Goal: Share content: Share content

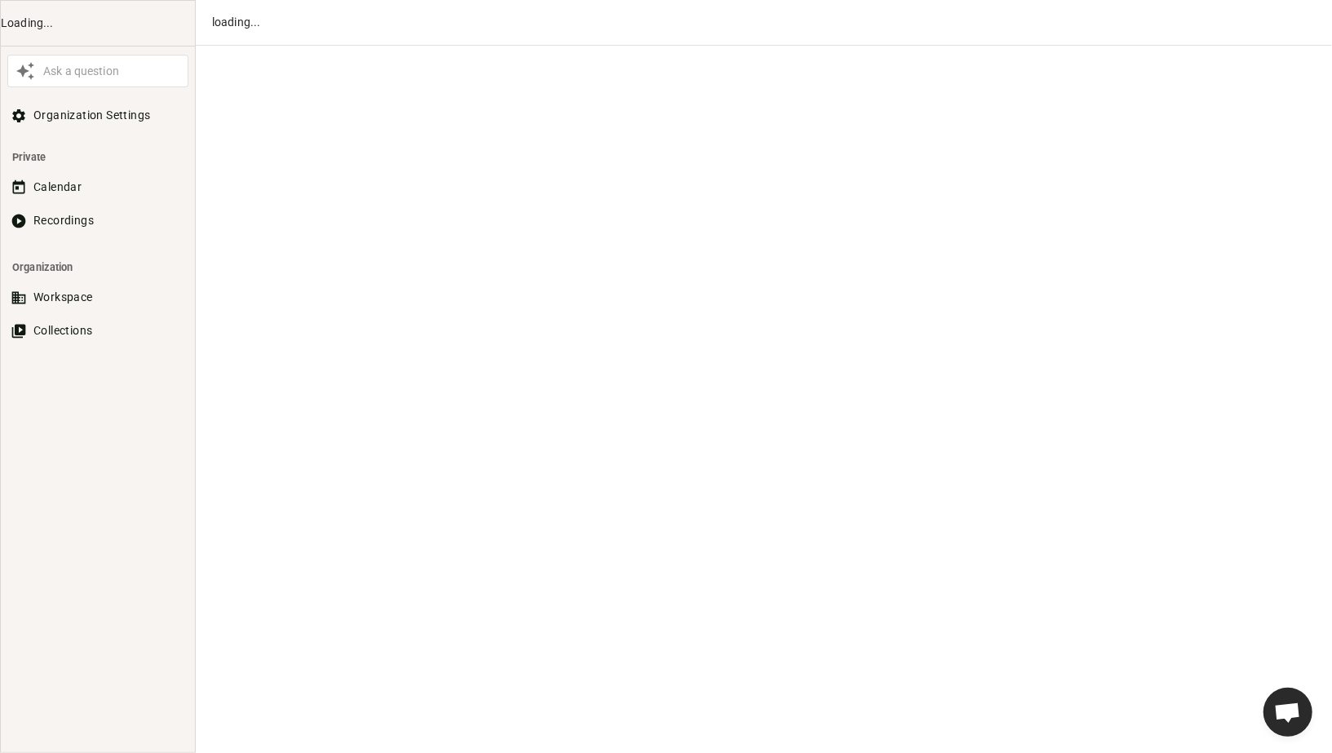
scroll to position [888, 0]
click at [64, 224] on button "Recordings" at bounding box center [97, 221] width 181 height 30
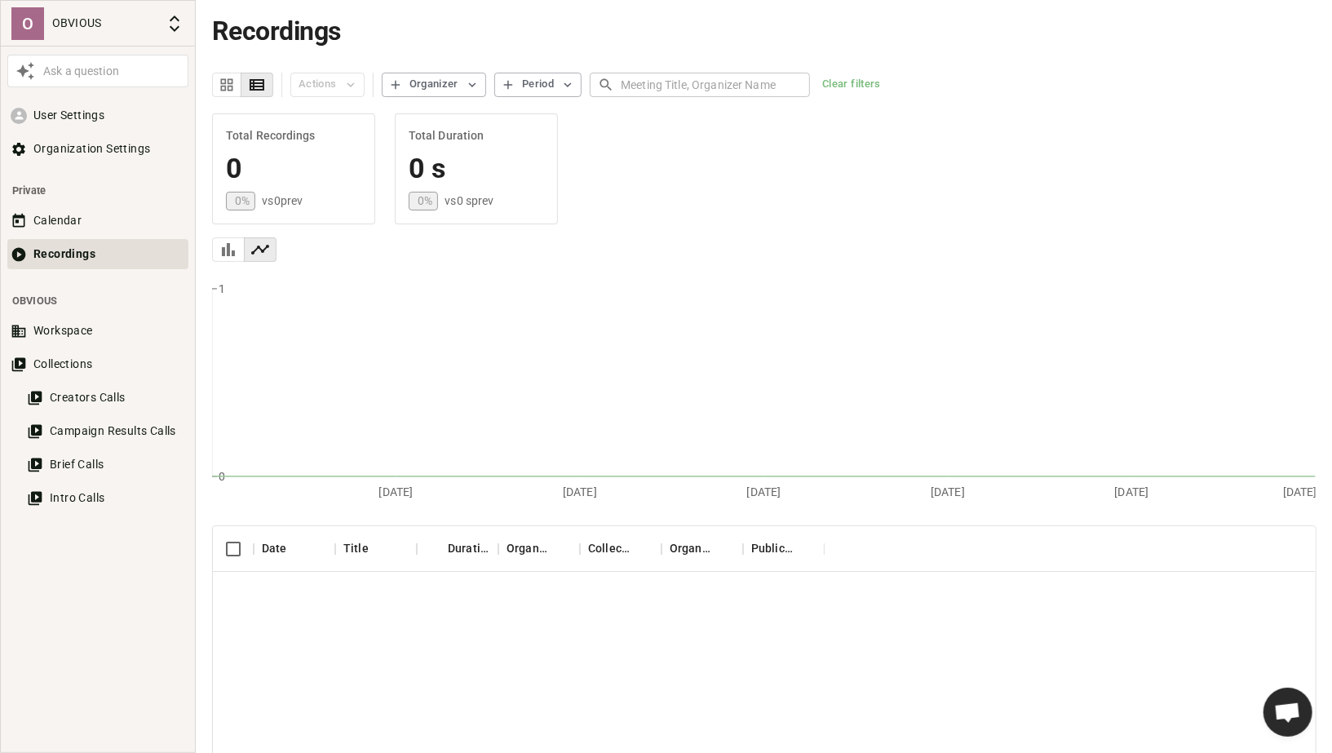
scroll to position [104, 0]
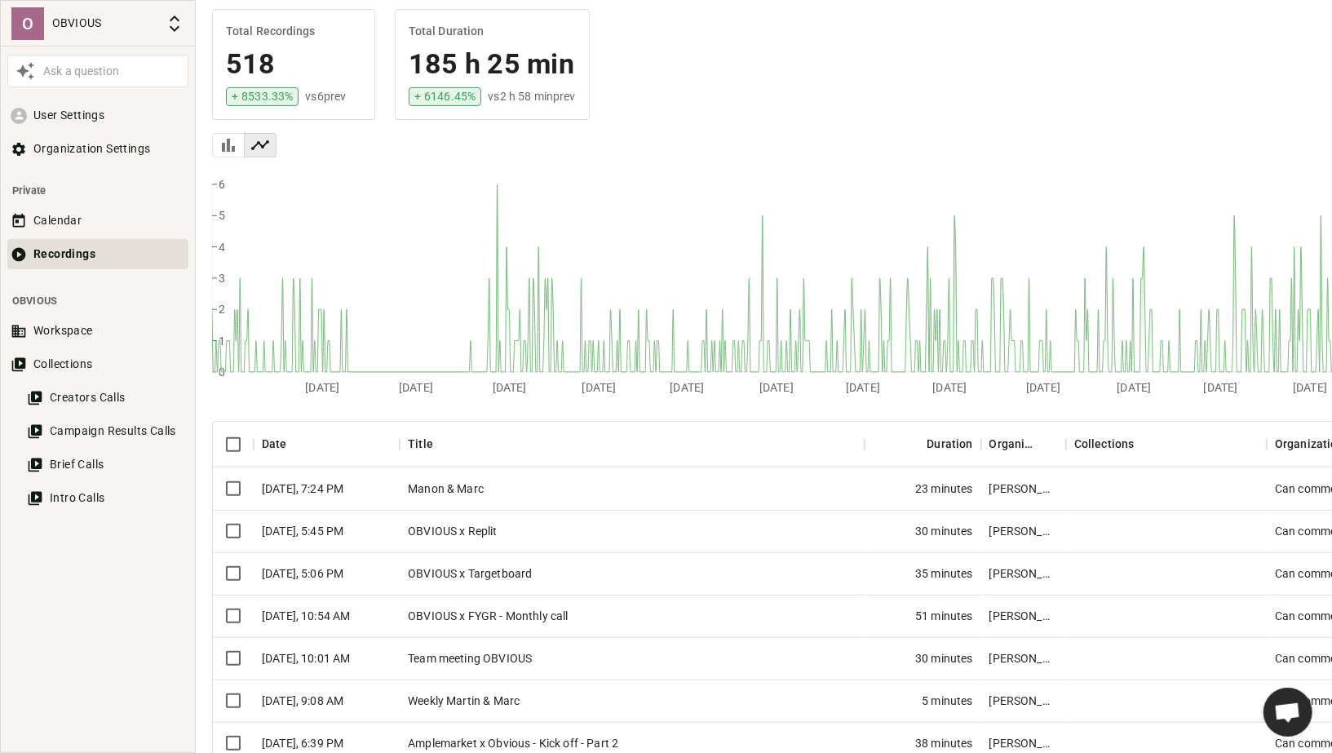
click at [498, 482] on div "Manon & Marc" at bounding box center [632, 488] width 465 height 42
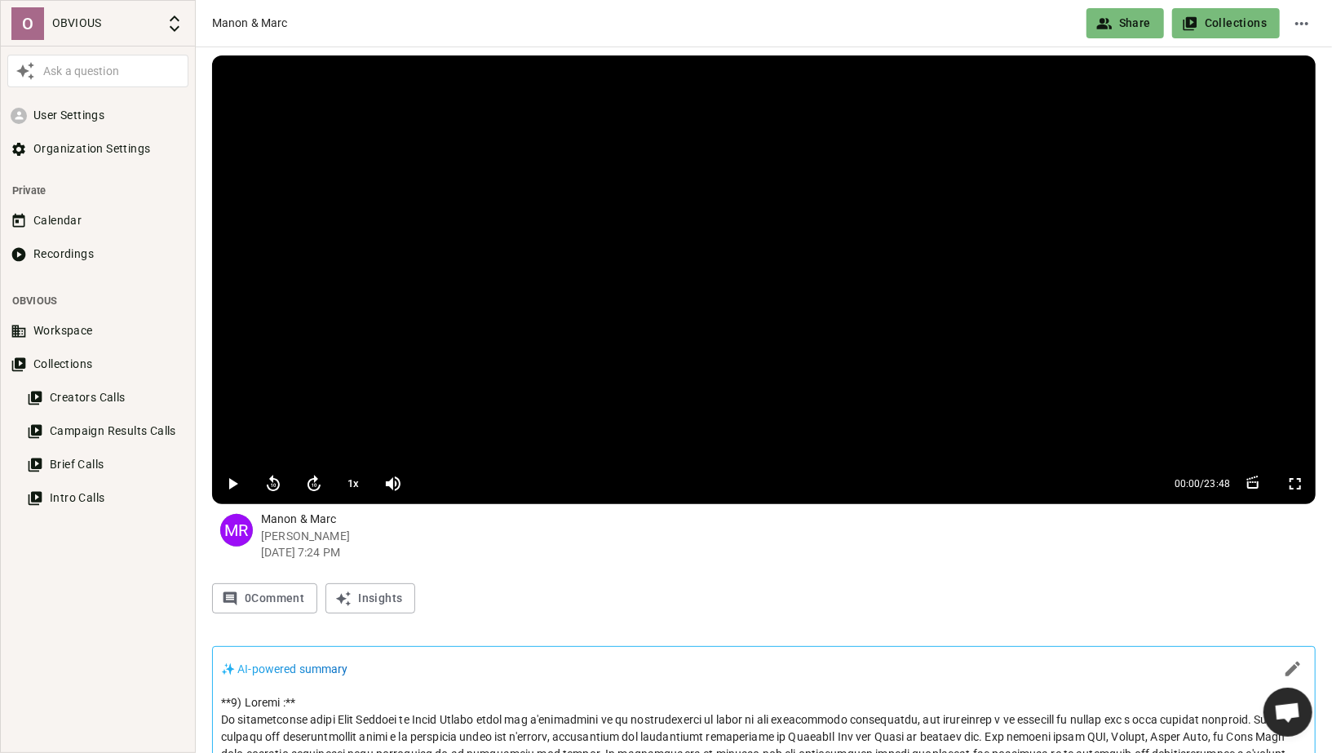
click at [1118, 25] on button "Share" at bounding box center [1126, 23] width 78 height 30
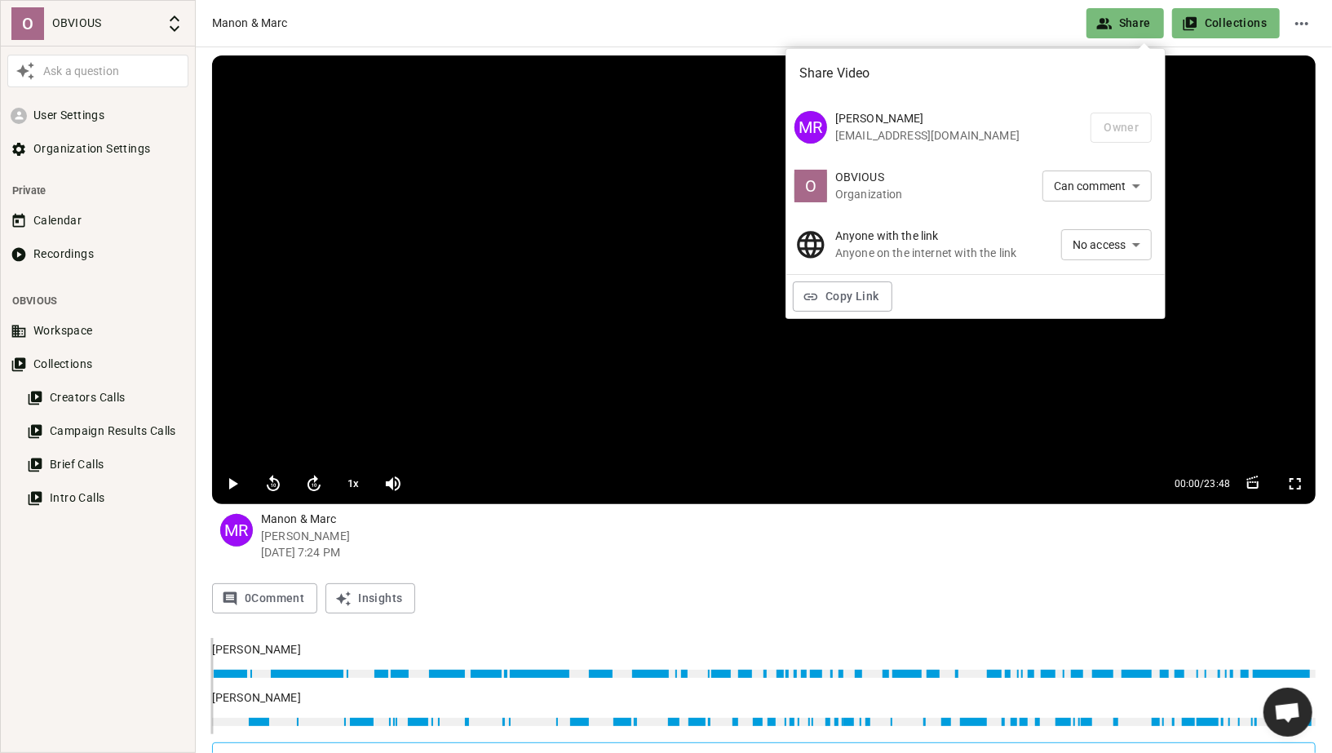
click at [1097, 273] on li "Can view" at bounding box center [1106, 273] width 91 height 27
type input "VIEW"
click at [835, 297] on button "Copy Link" at bounding box center [843, 296] width 100 height 30
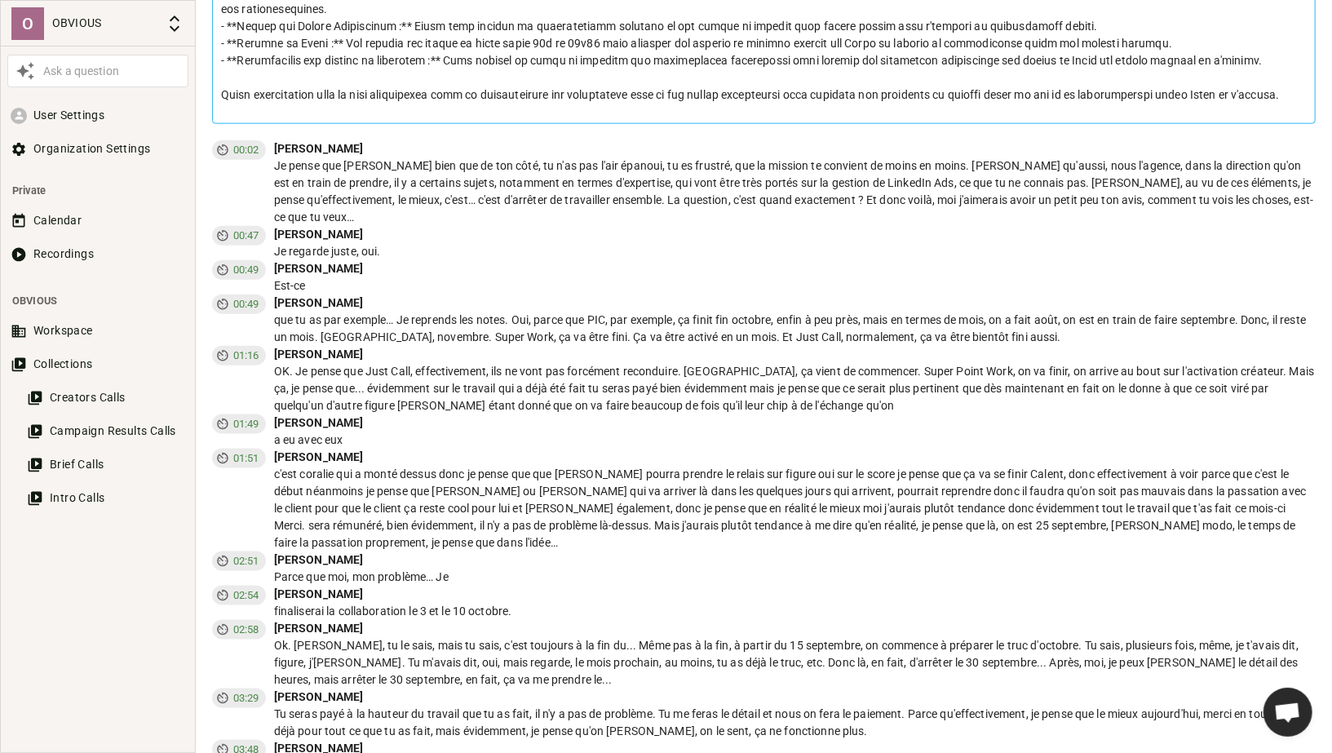
scroll to position [1134, 0]
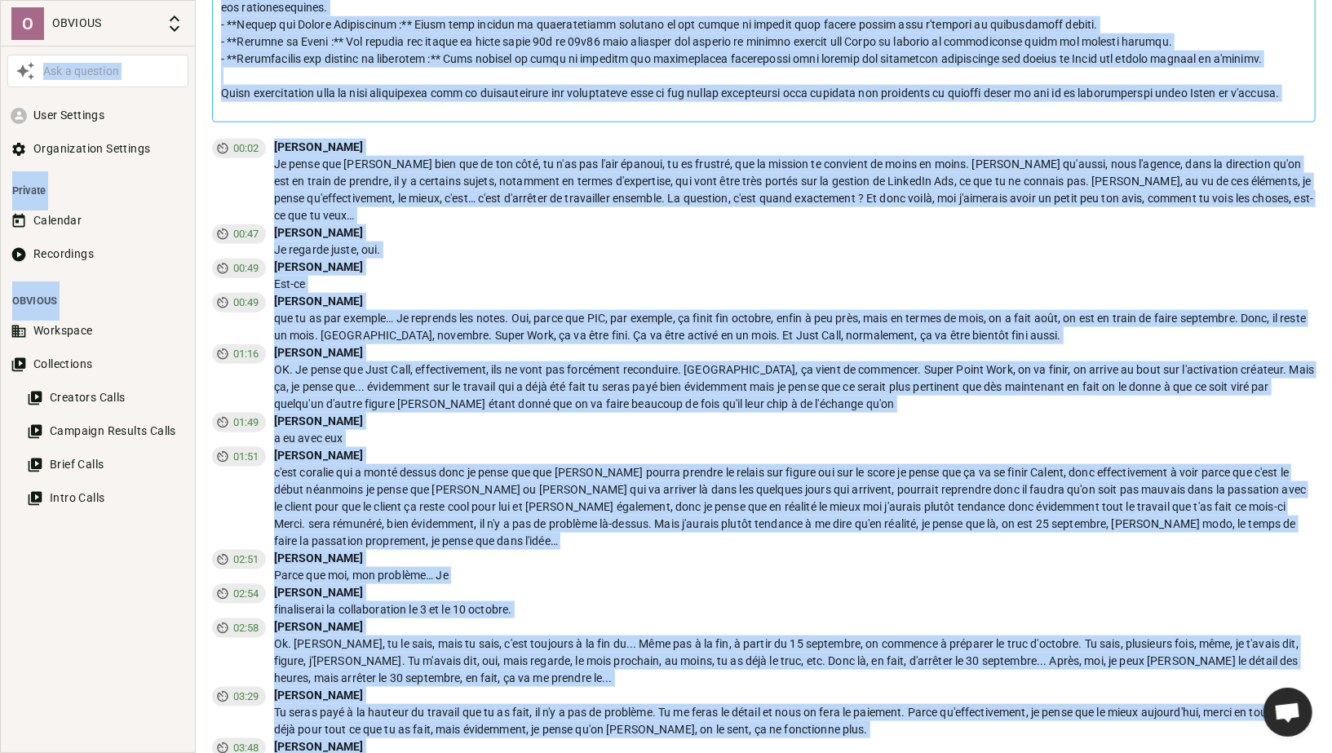
copy body "Lor i dolorsit Amet Consecte Adipiscingel Seddoeiu Tempori Utlabore Etdolorema …"
